Goal: Information Seeking & Learning: Compare options

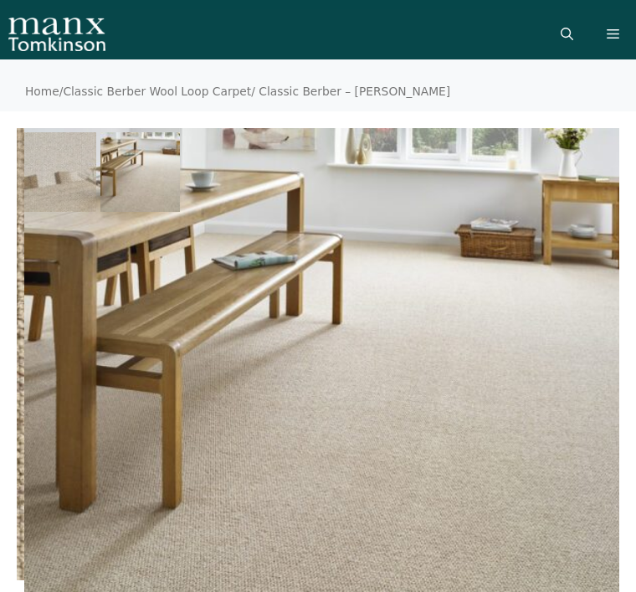
scroll to position [30, 0]
